Goal: Task Accomplishment & Management: Manage account settings

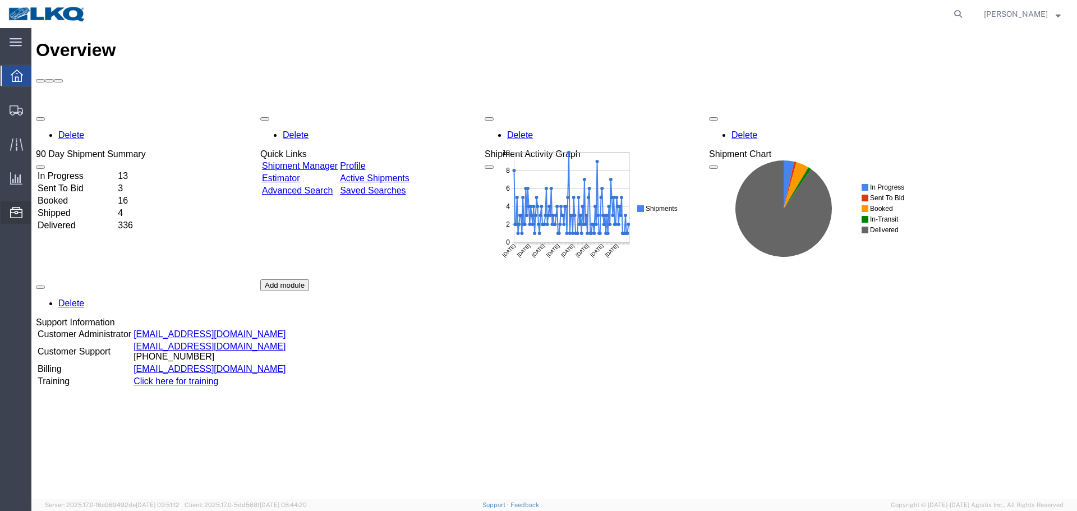
click at [0, 0] on span "Location Appointment" at bounding box center [0, 0] width 0 height 0
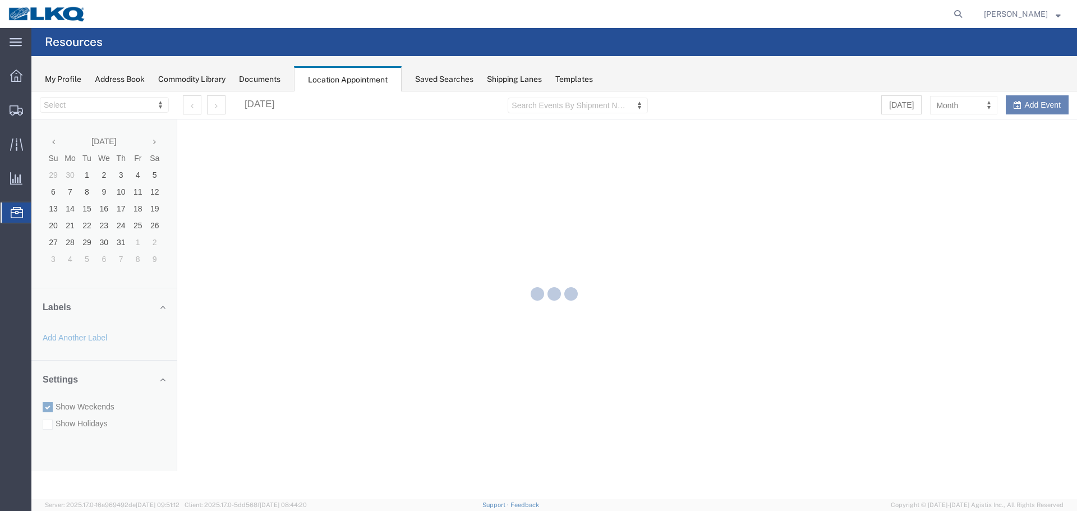
select select "28018"
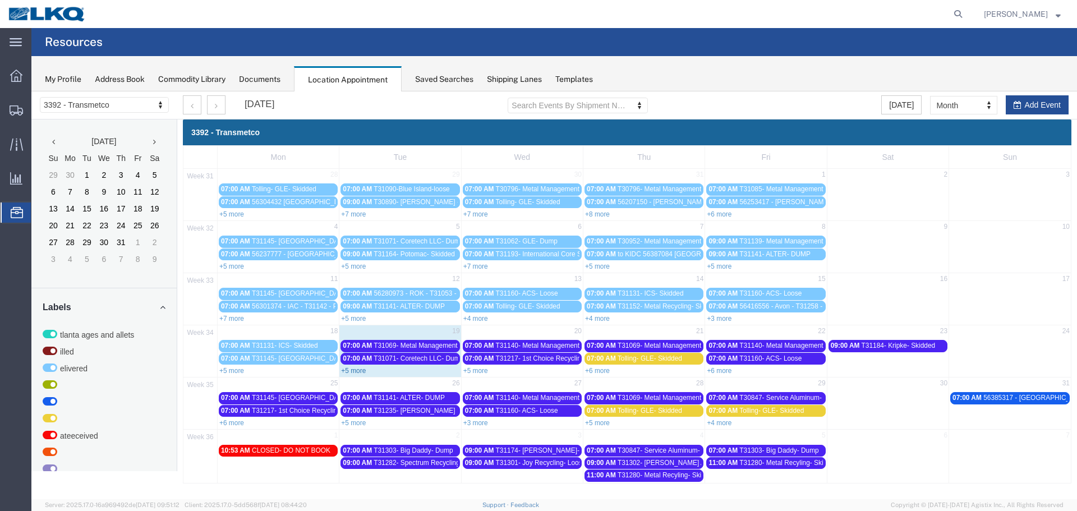
click at [348, 373] on link "+5 more" at bounding box center [353, 371] width 25 height 8
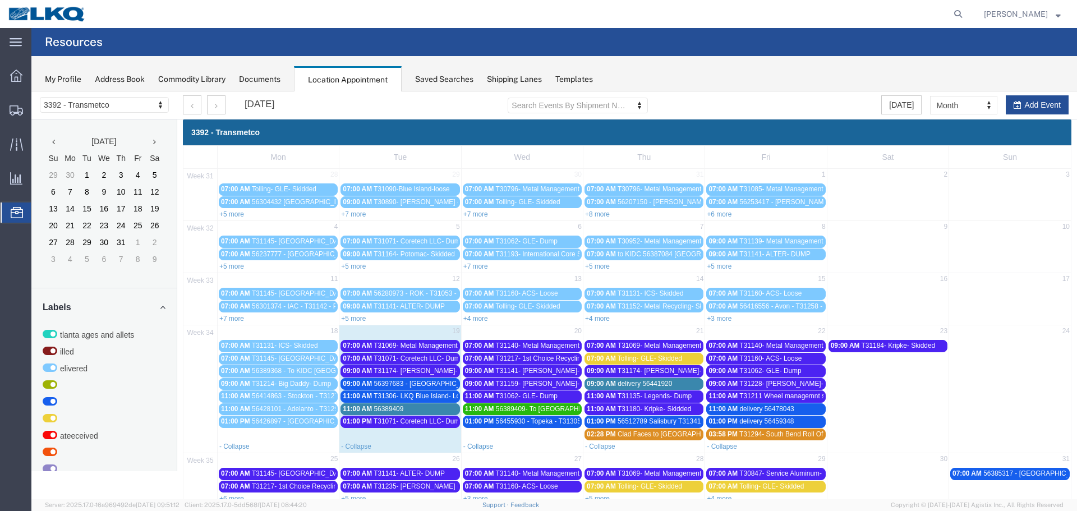
click at [406, 355] on span "T31071- Coretech LLC- Dump" at bounding box center [419, 359] width 90 height 8
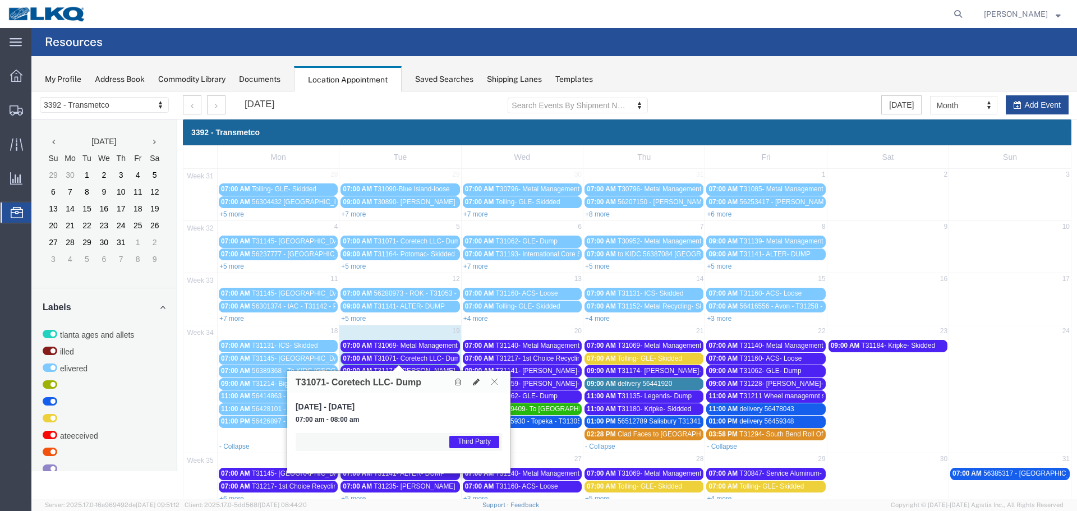
click at [496, 383] on icon at bounding box center [495, 381] width 6 height 7
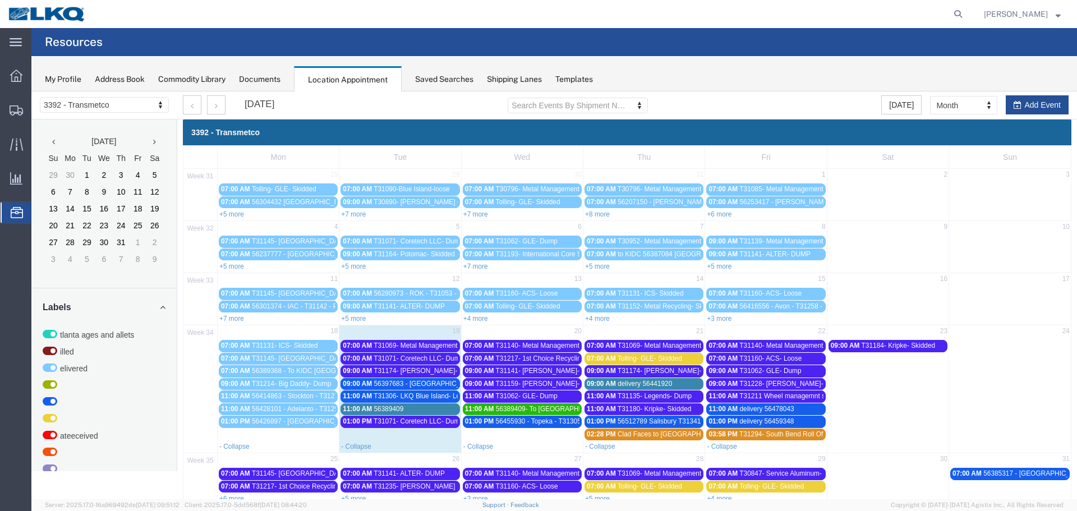
click at [388, 357] on span "T31071- Coretech LLC- Dump" at bounding box center [419, 359] width 90 height 8
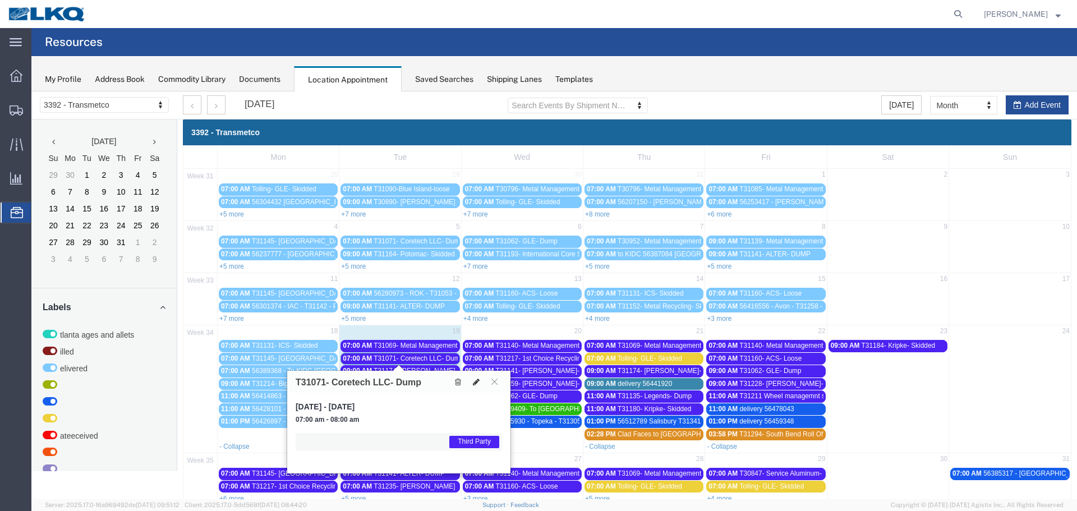
click at [479, 380] on icon at bounding box center [476, 382] width 7 height 8
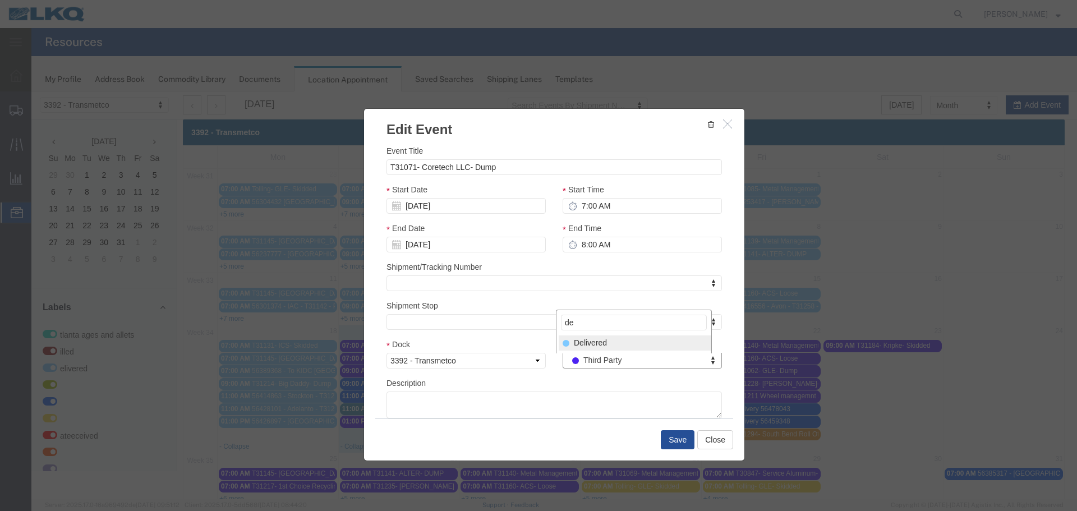
type input "de"
select select "40"
click at [667, 438] on button "Save" at bounding box center [678, 439] width 34 height 19
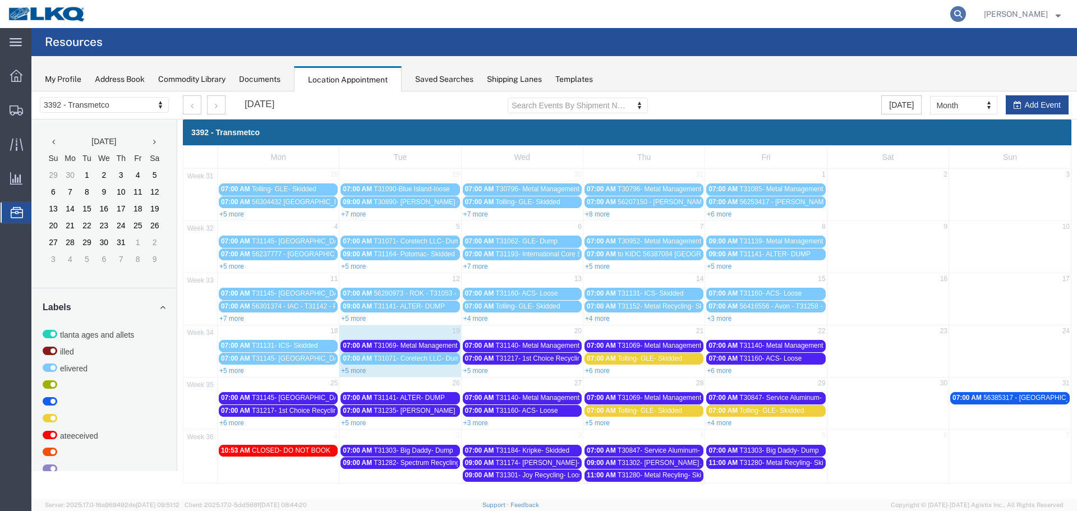
click at [955, 18] on icon at bounding box center [959, 14] width 16 height 16
type input "56428101"
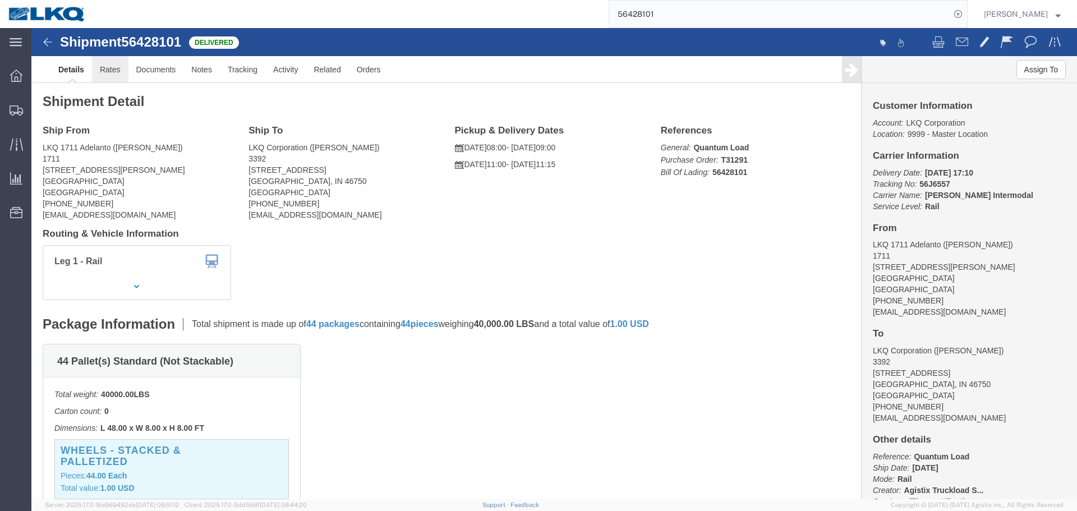
click link "Rates"
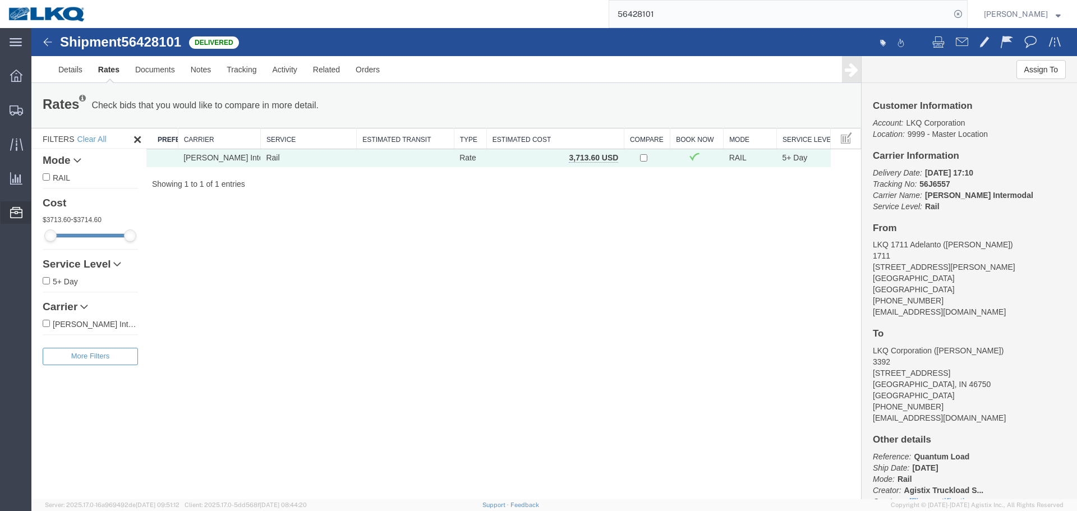
click at [0, 0] on span "Location Appointment" at bounding box center [0, 0] width 0 height 0
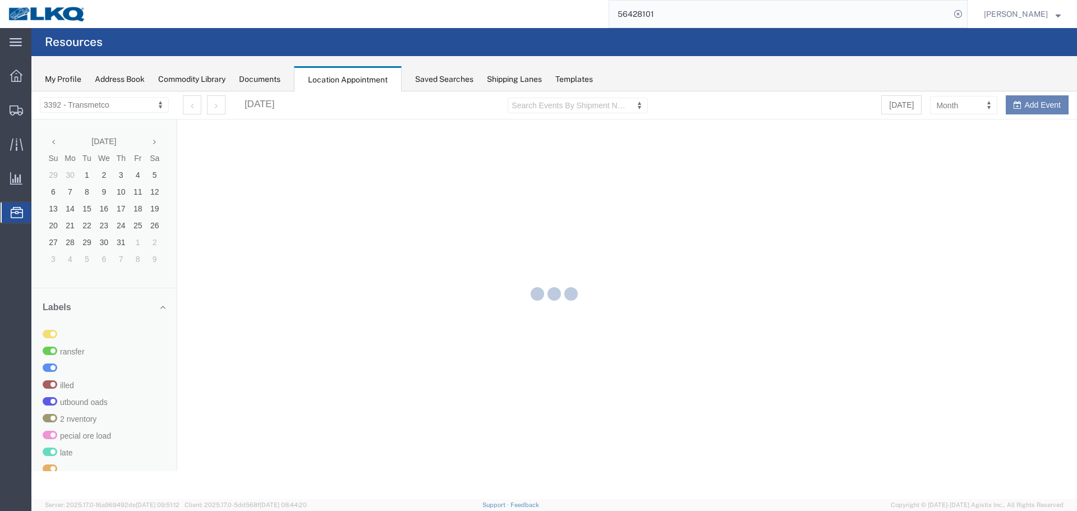
select select "28018"
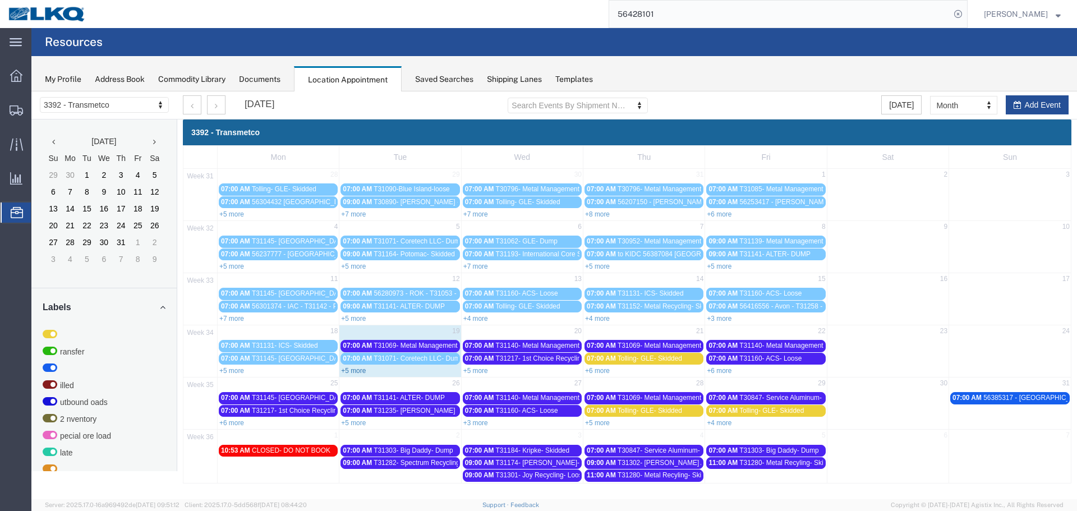
click at [362, 370] on link "+5 more" at bounding box center [353, 371] width 25 height 8
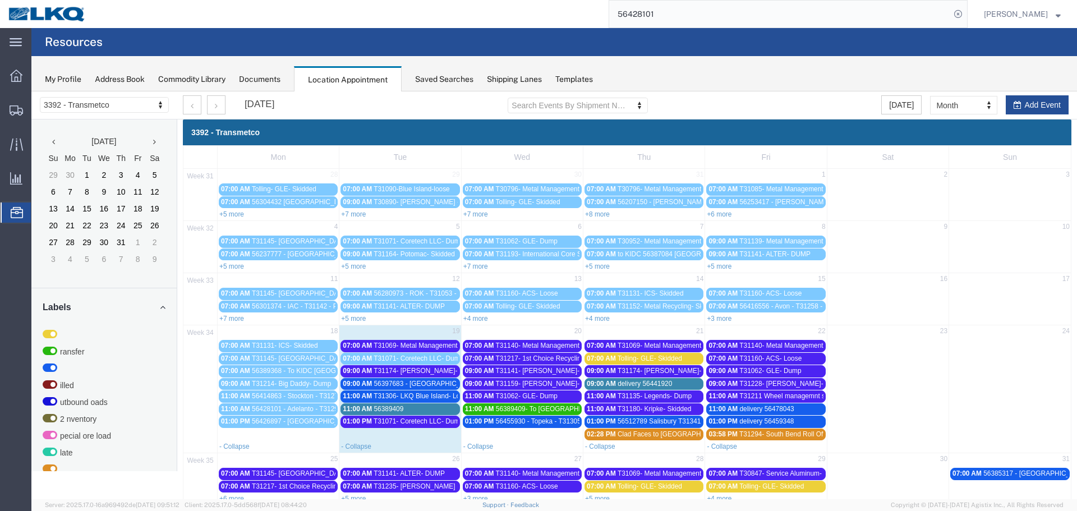
click at [441, 348] on span "T31069- Metal Management- Skidded" at bounding box center [430, 346] width 112 height 8
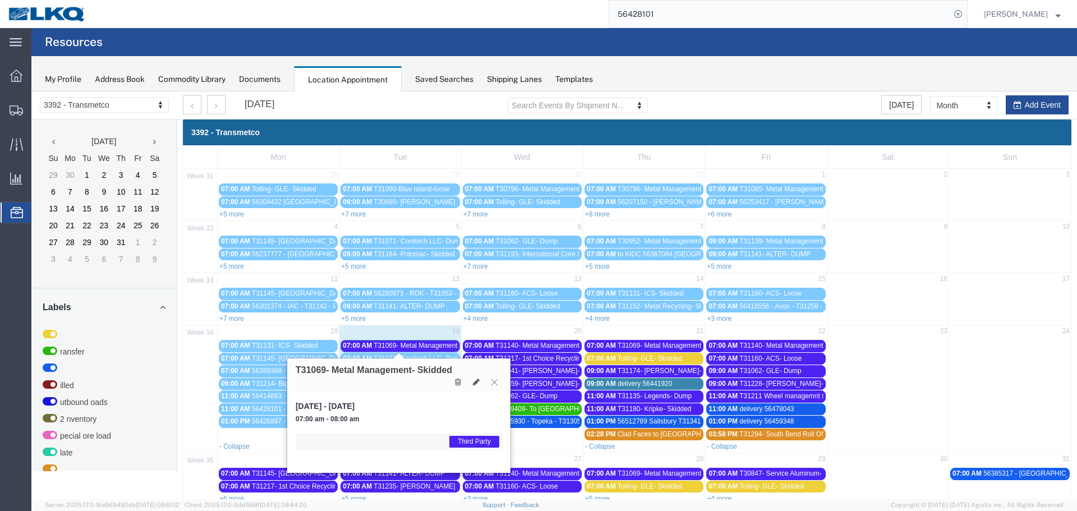
click at [492, 381] on icon at bounding box center [495, 382] width 6 height 7
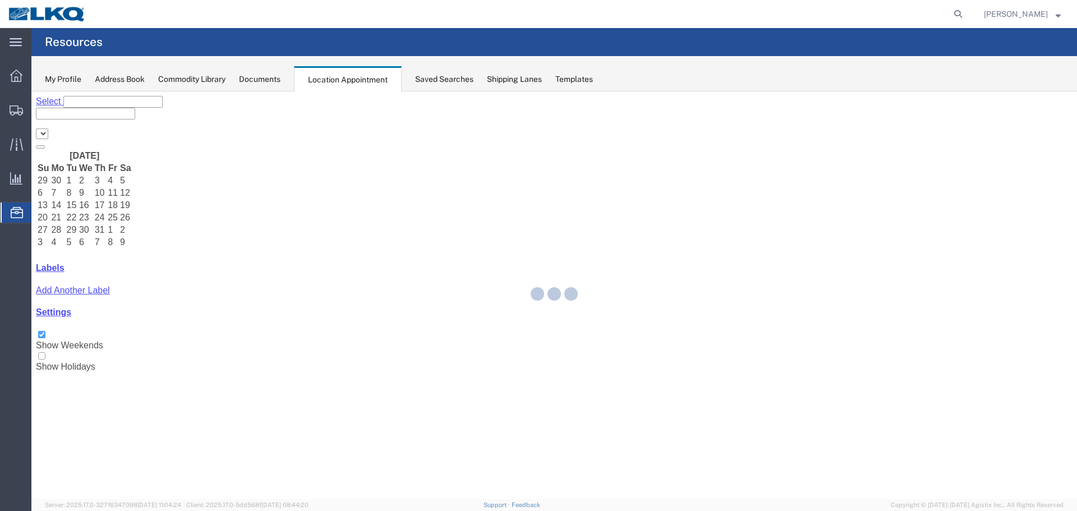
select select "28018"
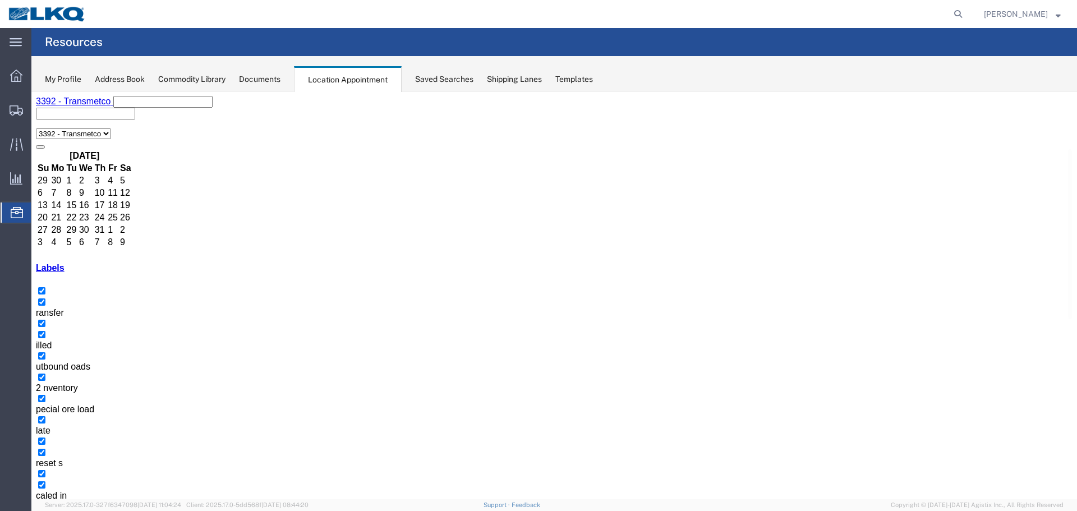
select select "1"
select select "22"
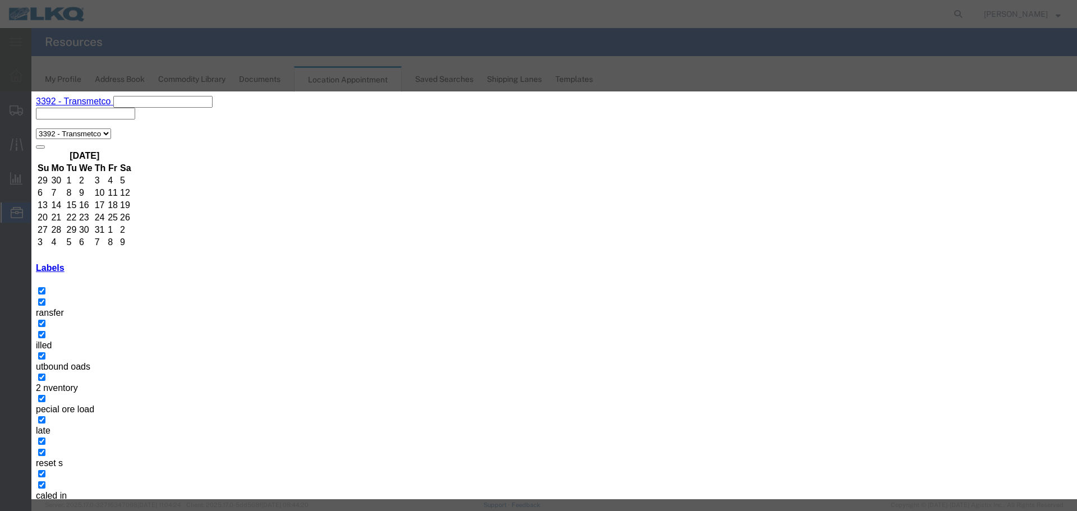
select select
type input "de"
select select "40"
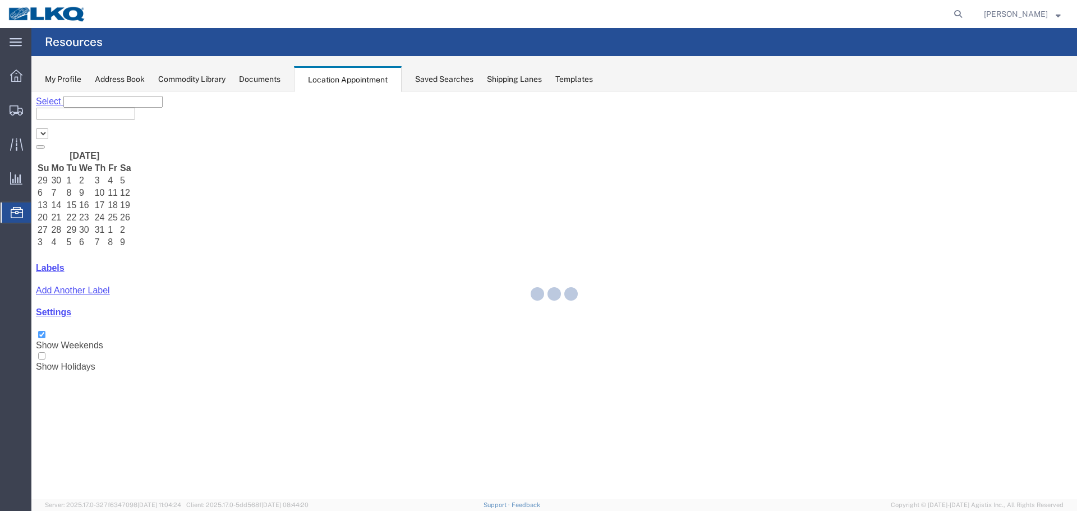
select select "28018"
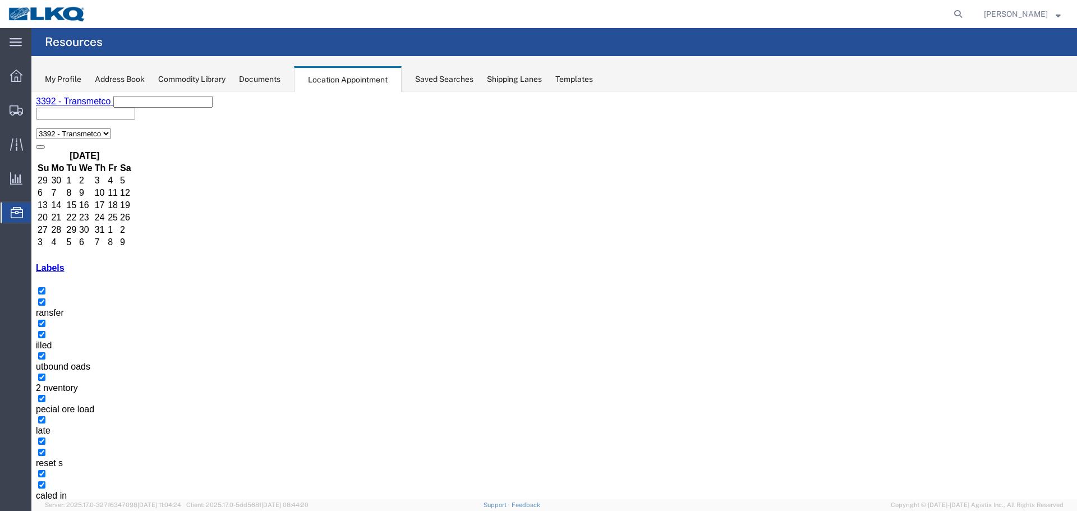
select select "1"
select select "23"
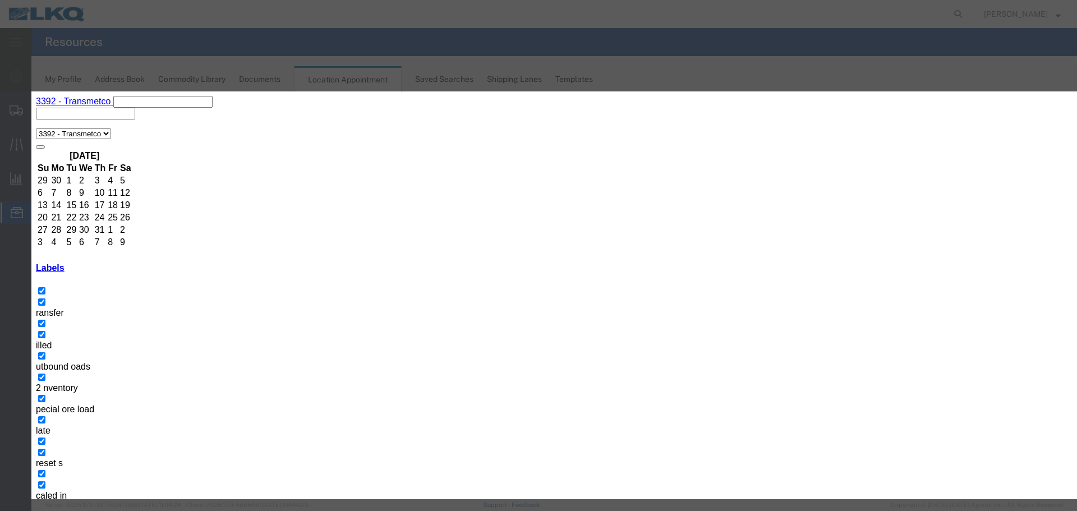
type input "de"
select select "40"
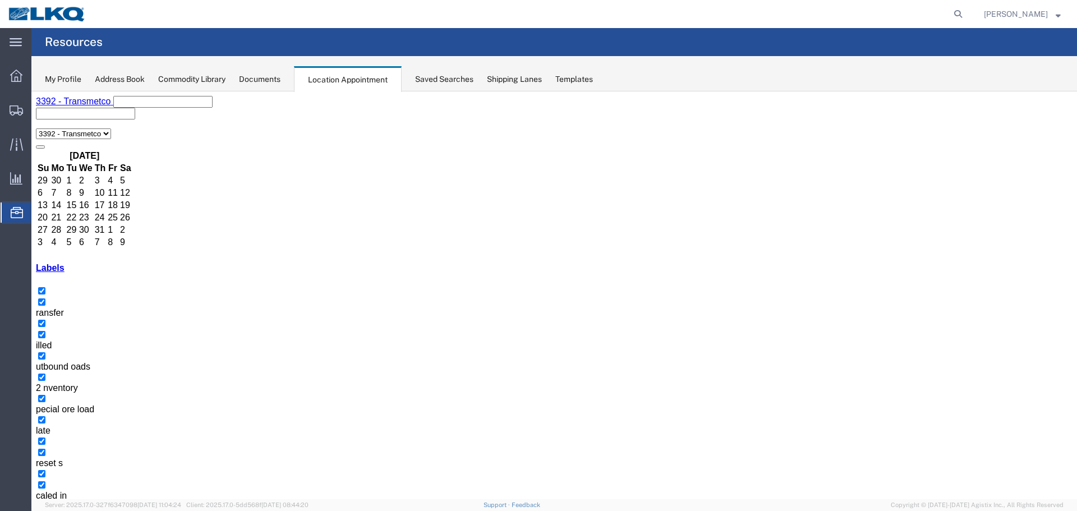
select select "1"
select select "23"
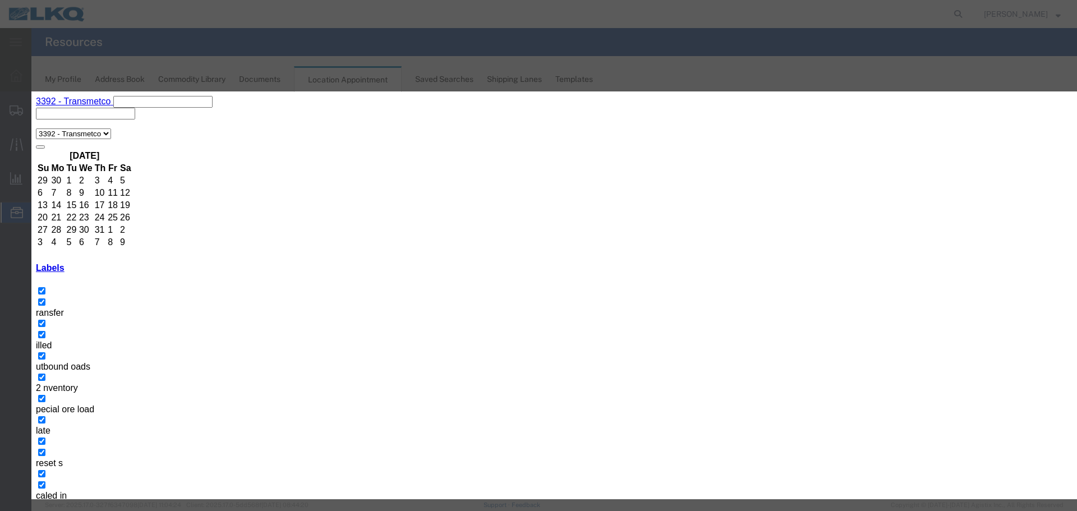
type input "de"
select select "40"
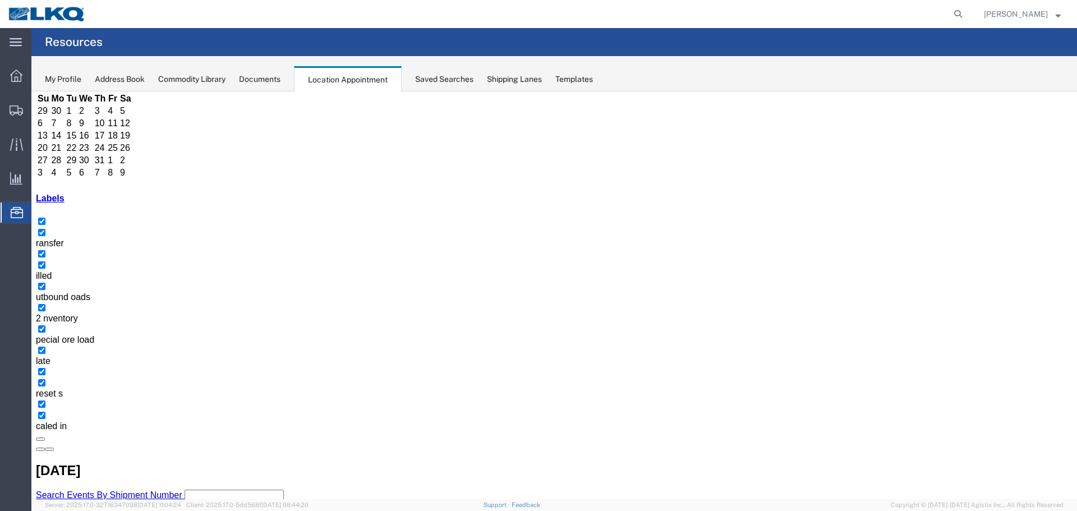
scroll to position [72, 0]
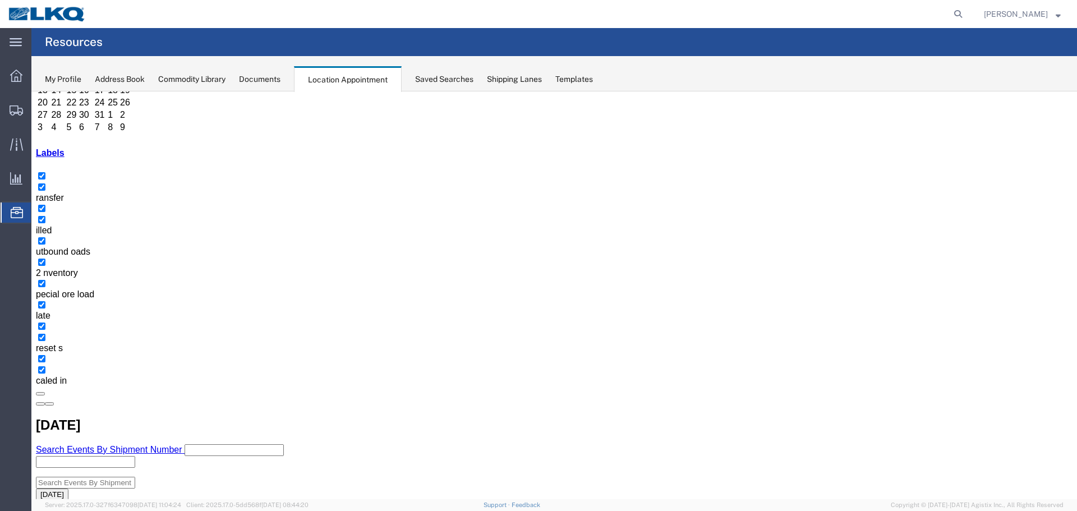
scroll to position [148, 0]
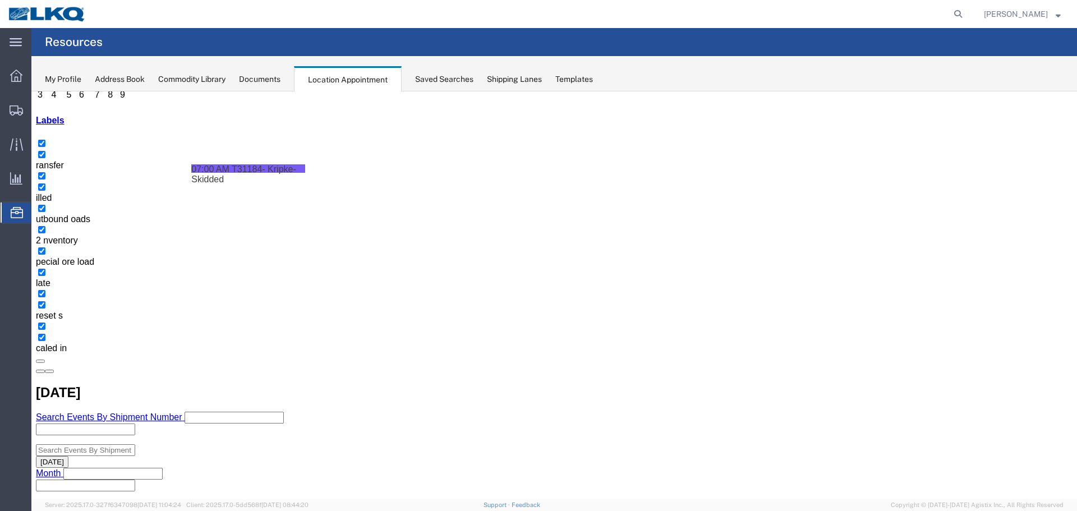
drag, startPoint x: 485, startPoint y: 455, endPoint x: 367, endPoint y: 225, distance: 258.5
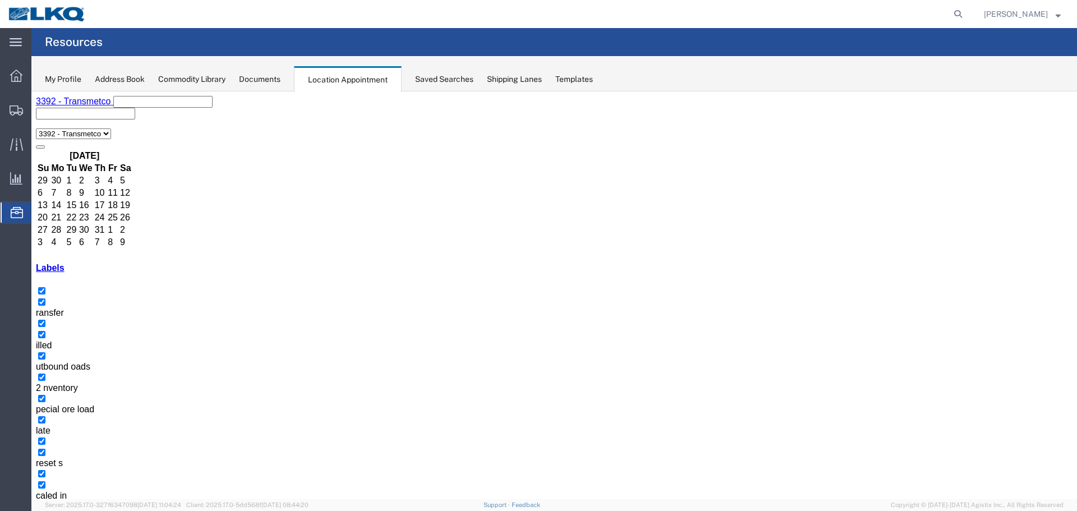
select select "1"
select select "23"
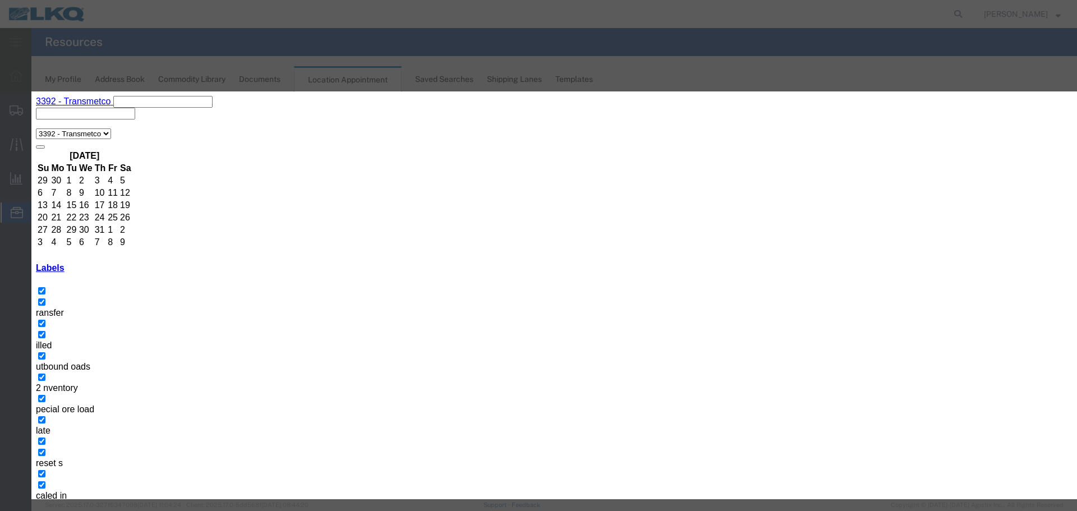
type input "de"
select select "40"
